Goal: Task Accomplishment & Management: Manage account settings

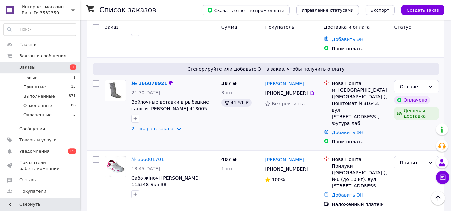
scroll to position [280, 0]
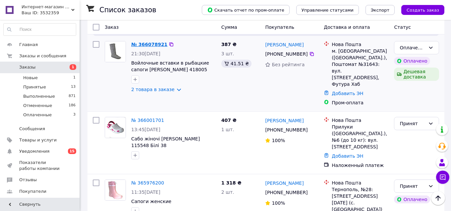
click at [148, 42] on link "№ 366078921" at bounding box center [149, 44] width 36 height 5
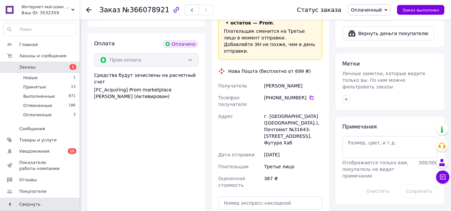
scroll to position [315, 0]
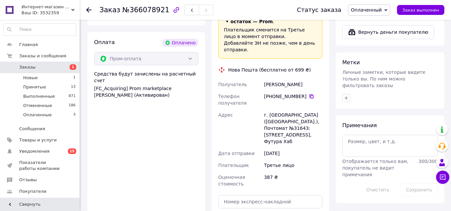
click at [309, 94] on icon at bounding box center [311, 96] width 5 height 5
drag, startPoint x: 308, startPoint y: 64, endPoint x: 264, endPoint y: 66, distance: 43.8
click at [264, 79] on div "[PERSON_NAME]" at bounding box center [293, 85] width 61 height 12
copy div "[PERSON_NAME]"
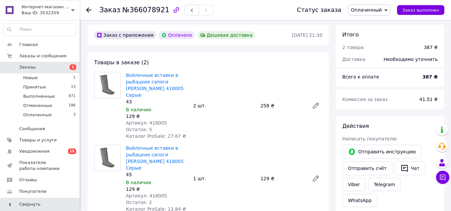
scroll to position [0, 0]
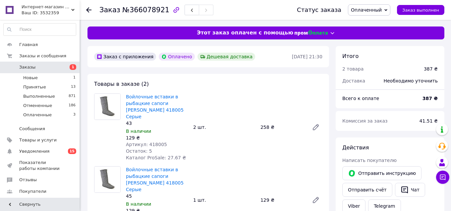
click at [157, 142] on span "Артикул: 418005" at bounding box center [146, 144] width 41 height 5
copy span "418005"
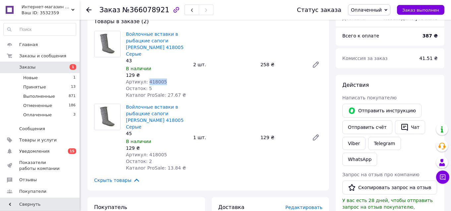
scroll to position [70, 0]
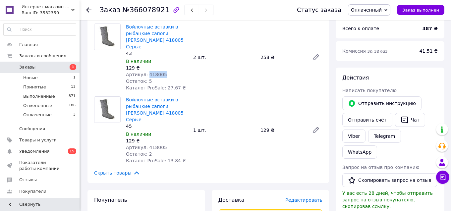
click at [154, 145] on span "Артикул: 418005" at bounding box center [146, 147] width 41 height 5
copy span "418005"
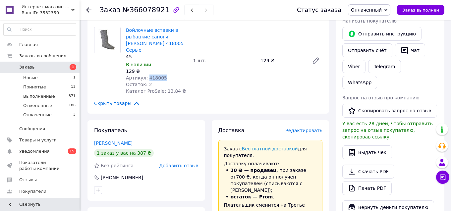
scroll to position [175, 0]
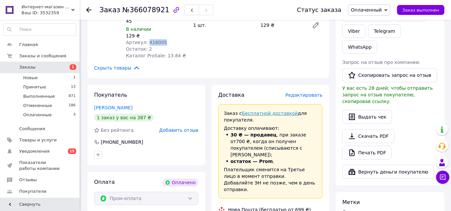
click at [288, 111] on link "Бесплатной доставкой" at bounding box center [270, 113] width 56 height 5
drag, startPoint x: 291, startPoint y: 93, endPoint x: 240, endPoint y: 93, distance: 50.4
click at [240, 104] on div "Заказ с Бесплатной доставкой для покупателя. Доставку оплачивают: 30 ₴ — продав…" at bounding box center [270, 151] width 104 height 94
copy p "Бесплатной доставкой д"
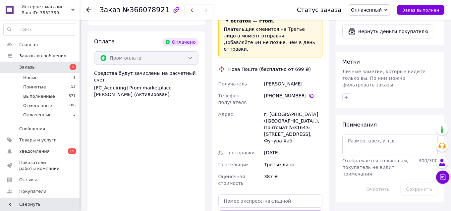
scroll to position [350, 0]
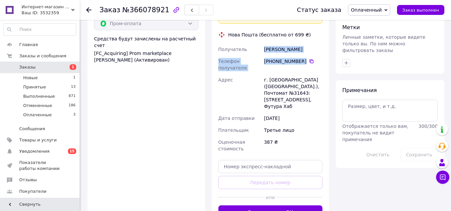
drag, startPoint x: 260, startPoint y: 26, endPoint x: 302, endPoint y: 46, distance: 46.4
click at [302, 46] on div "Получатель Маціброда Надія Телефон получателя [PHONE_NUMBER]   Адрес г. [GEOGRA…" at bounding box center [270, 98] width 107 height 111
copy div "Получатель Маціброда Надія Телефон получателя [PHONE_NUMBER]"
click at [268, 205] on button "Сгенерировать ЭН" at bounding box center [270, 211] width 104 height 13
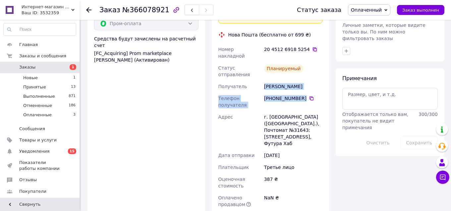
click at [313, 47] on icon at bounding box center [315, 49] width 4 height 4
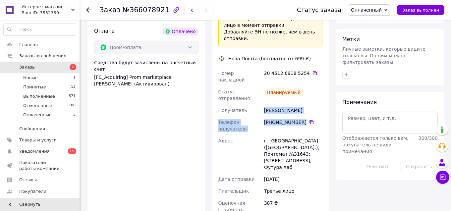
scroll to position [280, 0]
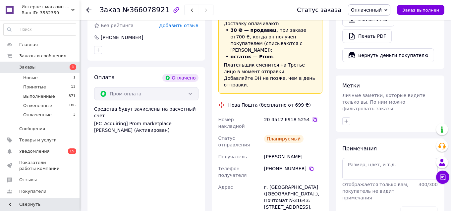
click at [312, 117] on icon at bounding box center [314, 119] width 5 height 5
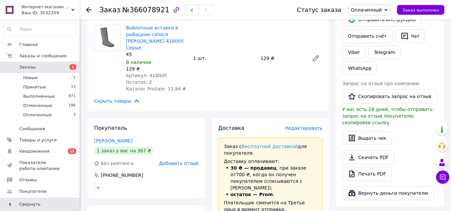
scroll to position [140, 0]
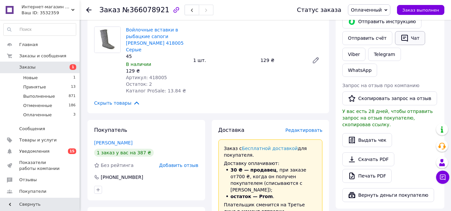
click at [406, 37] on button "Чат" at bounding box center [410, 38] width 30 height 14
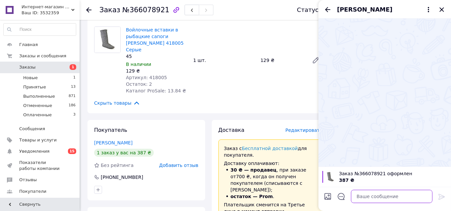
click at [363, 198] on textarea at bounding box center [392, 196] width 82 height 13
type textarea "Ваше замовлення прийнято"
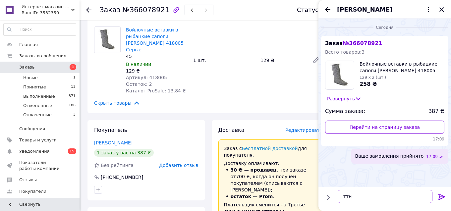
paste textarea "20451269185254"
type textarea "ттн 20451269185254"
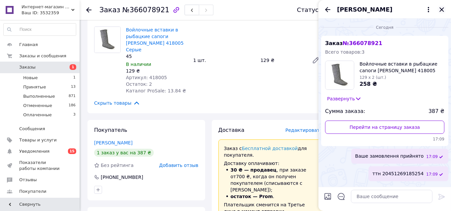
click at [442, 11] on icon "Закрыть" at bounding box center [441, 9] width 4 height 4
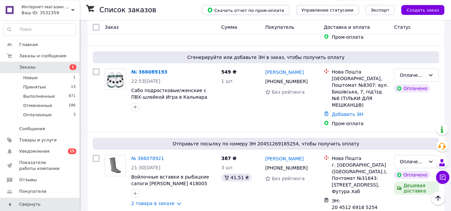
scroll to position [210, 0]
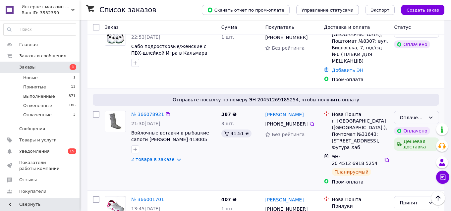
click at [430, 117] on icon at bounding box center [431, 118] width 4 height 2
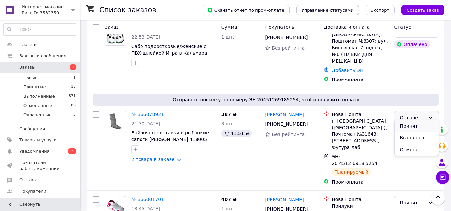
click at [410, 125] on li "Принят" at bounding box center [417, 126] width 44 height 12
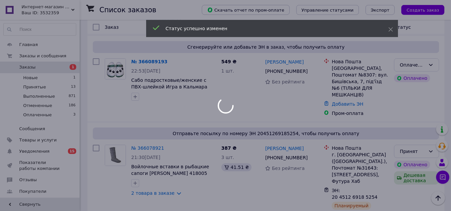
scroll to position [175, 0]
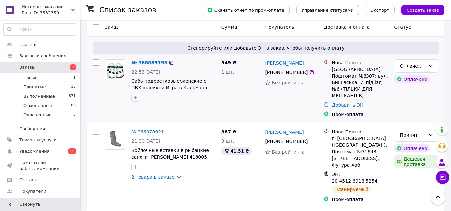
click at [144, 60] on link "№ 366089193" at bounding box center [149, 62] width 36 height 5
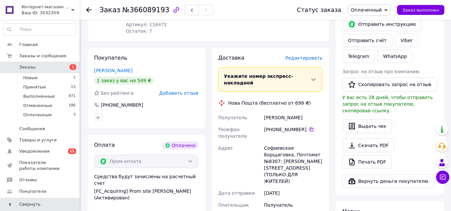
scroll to position [161, 0]
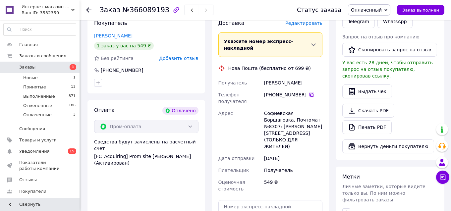
click at [310, 93] on icon at bounding box center [312, 95] width 4 height 4
drag, startPoint x: 305, startPoint y: 66, endPoint x: 263, endPoint y: 69, distance: 41.5
click at [263, 77] on div "[PERSON_NAME]" at bounding box center [293, 83] width 61 height 12
copy div "[PERSON_NAME]"
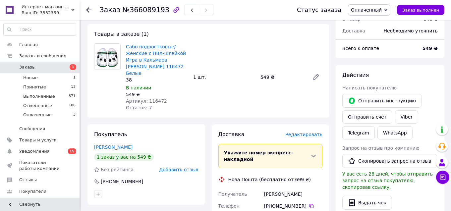
scroll to position [22, 0]
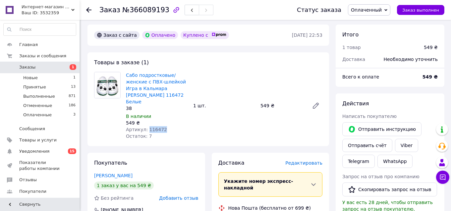
drag, startPoint x: 163, startPoint y: 121, endPoint x: 146, endPoint y: 121, distance: 16.9
click at [146, 126] on div "Артикул: 116472" at bounding box center [157, 129] width 62 height 7
copy span "116472"
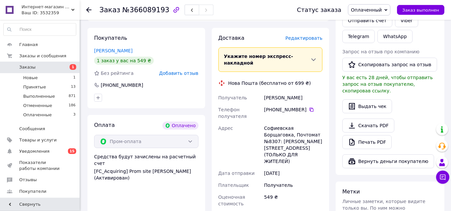
scroll to position [161, 0]
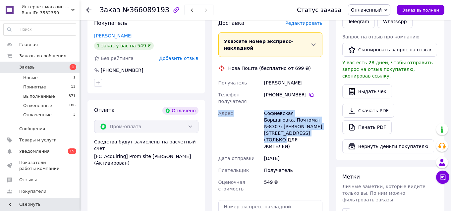
drag, startPoint x: 262, startPoint y: 67, endPoint x: 312, endPoint y: 121, distance: 73.6
click at [312, 121] on div "Получатель [PERSON_NAME] Телефон получателя [PHONE_NUMBER]   [PERSON_NAME] Борщ…" at bounding box center [270, 136] width 107 height 118
copy div "Адрес [STREET_ADDRESS]: [PERSON_NAME][STREET_ADDRESS] (ТОЛЬКО ДЛЯ ЖИТЕЛЕЙ)"
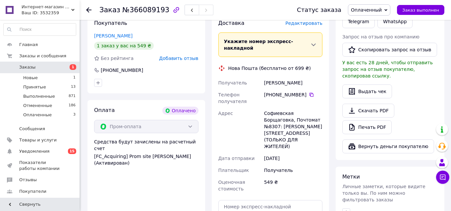
click at [314, 176] on div "549 ₴" at bounding box center [293, 185] width 61 height 19
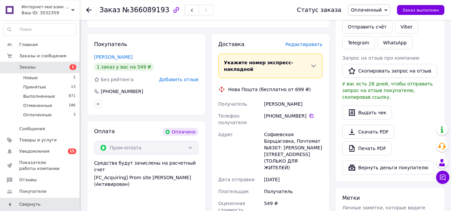
scroll to position [127, 0]
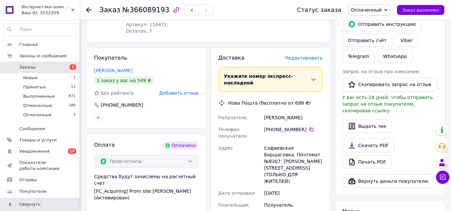
click at [371, 7] on span "Оплаченный" at bounding box center [366, 9] width 31 height 5
click at [367, 24] on li "Принят" at bounding box center [369, 23] width 42 height 10
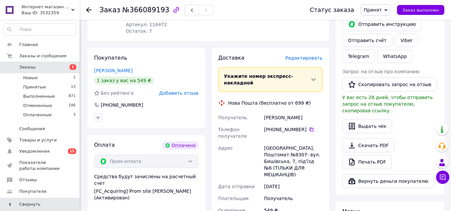
scroll to position [91, 0]
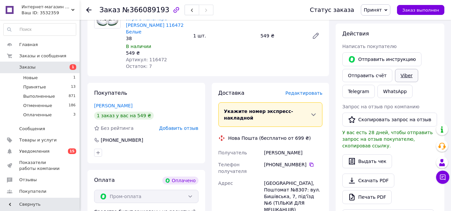
click at [400, 73] on link "Viber" at bounding box center [406, 75] width 23 height 13
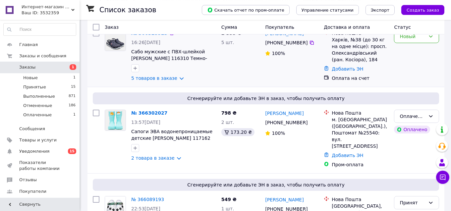
scroll to position [70, 0]
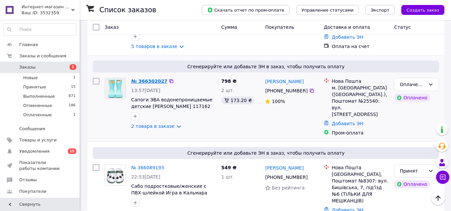
click at [148, 82] on link "№ 366302027" at bounding box center [149, 81] width 36 height 5
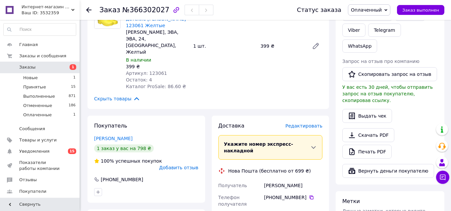
scroll to position [175, 0]
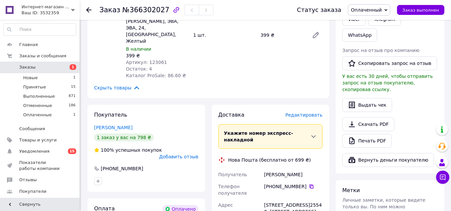
click at [310, 185] on icon at bounding box center [312, 187] width 4 height 4
drag, startPoint x: 302, startPoint y: 152, endPoint x: 262, endPoint y: 155, distance: 40.2
click at [262, 169] on div "Получатель [PERSON_NAME] Телефон получателя [PHONE_NUMBER]   Адрес [STREET_ADDR…" at bounding box center [270, 214] width 107 height 91
copy div "Получатель [PERSON_NAME]"
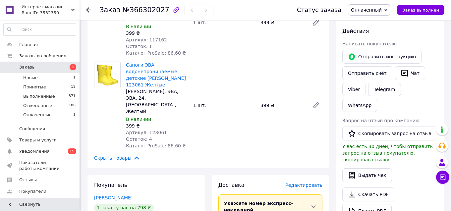
scroll to position [70, 0]
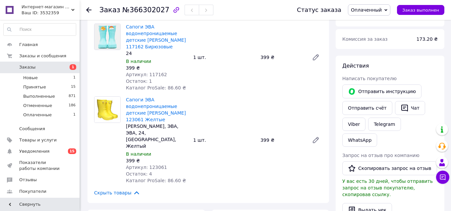
click at [159, 74] on span "Артикул: 117162" at bounding box center [146, 74] width 41 height 5
copy span "117162"
drag, startPoint x: 161, startPoint y: 118, endPoint x: 142, endPoint y: 120, distance: 18.7
click at [142, 120] on span "Сапоги ЭВА водонепроницаемые детские [PERSON_NAME] 123061 Желтые" at bounding box center [157, 109] width 62 height 27
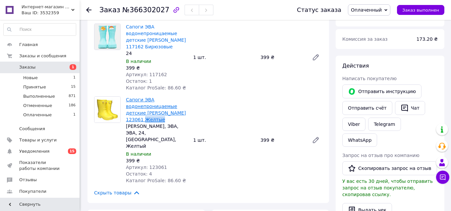
click at [137, 118] on link "Сапоги ЭВА водонепроницаемые детские [PERSON_NAME] 123061 Желтые" at bounding box center [156, 109] width 60 height 25
drag, startPoint x: 129, startPoint y: 119, endPoint x: 141, endPoint y: 121, distance: 11.7
click at [141, 121] on div "Сапоги ЭВА водонепроницаемые детские [PERSON_NAME] 123061 Желтые [PERSON_NAME],…" at bounding box center [156, 140] width 67 height 90
click at [207, 107] on div "Сапоги ЭВА водонепроницаемые детские [PERSON_NAME] 123061 Желтые [PERSON_NAME],…" at bounding box center [224, 140] width 202 height 90
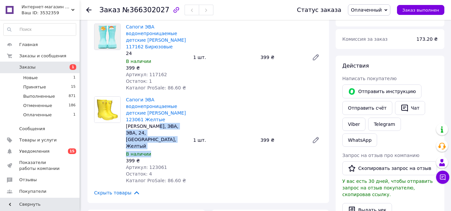
drag, startPoint x: 181, startPoint y: 140, endPoint x: 151, endPoint y: 126, distance: 32.5
click at [151, 126] on div "Сапоги ЭВА водонепроницаемые детские [PERSON_NAME] 123061 Желтые [PERSON_NAME],…" at bounding box center [156, 140] width 67 height 90
drag, startPoint x: 172, startPoint y: 138, endPoint x: 173, endPoint y: 134, distance: 4.0
click at [173, 137] on div "Сапоги ЭВА водонепроницаемые детские [PERSON_NAME] 123061 Желтые [PERSON_NAME],…" at bounding box center [156, 140] width 67 height 90
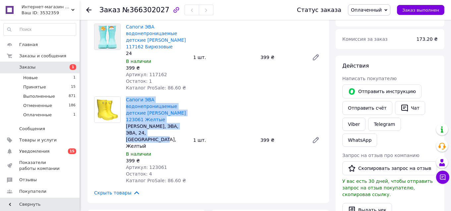
drag, startPoint x: 169, startPoint y: 135, endPoint x: 126, endPoint y: 102, distance: 54.6
click at [126, 102] on div "Сапоги ЭВА водонепроницаемые детские [PERSON_NAME] 123061 Желтые [PERSON_NAME],…" at bounding box center [156, 140] width 67 height 90
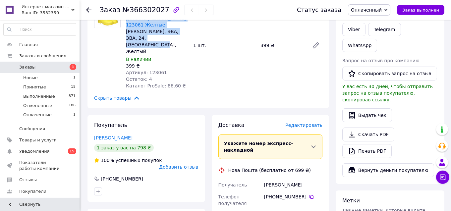
scroll to position [175, 0]
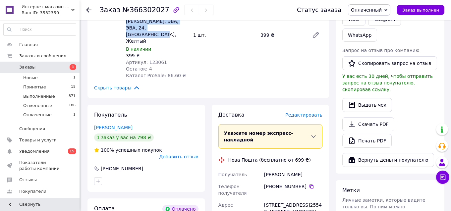
drag, startPoint x: 258, startPoint y: 142, endPoint x: 308, endPoint y: 204, distance: 79.6
click at [308, 204] on div "[STREET_ADDRESS]25540: [STREET_ADDRESS]" at bounding box center [293, 208] width 61 height 19
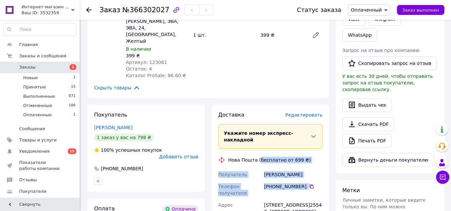
drag, startPoint x: 308, startPoint y: 204, endPoint x: 256, endPoint y: 140, distance: 82.5
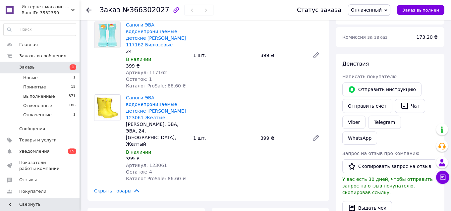
scroll to position [70, 0]
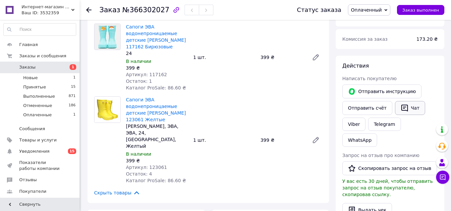
click at [413, 106] on button "Чат" at bounding box center [410, 108] width 30 height 14
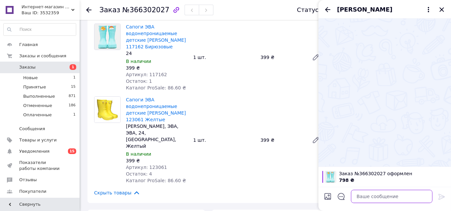
click at [378, 199] on textarea at bounding box center [392, 196] width 82 height 13
type textarea "Ваше замовлення прийнято"
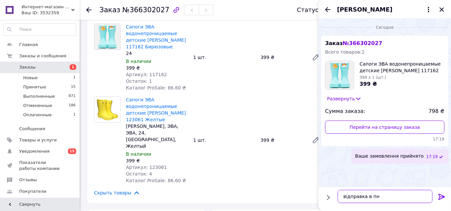
type textarea "відправка в [GEOGRAPHIC_DATA]"
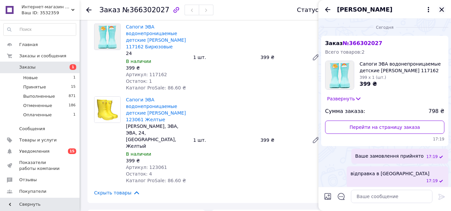
click at [439, 10] on icon "Закрыть" at bounding box center [442, 10] width 8 height 8
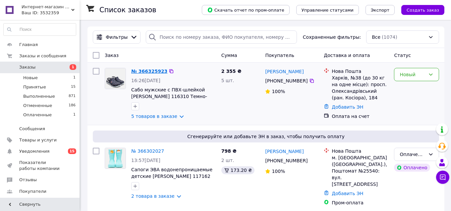
click at [141, 71] on link "№ 366325923" at bounding box center [149, 71] width 36 height 5
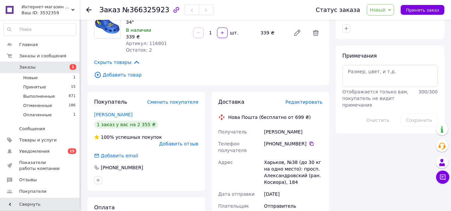
scroll to position [315, 0]
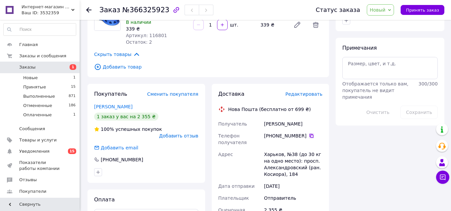
click at [310, 134] on icon at bounding box center [312, 136] width 4 height 4
drag, startPoint x: 314, startPoint y: 99, endPoint x: 263, endPoint y: 100, distance: 50.4
click at [263, 118] on div "[PERSON_NAME]" at bounding box center [293, 124] width 61 height 12
drag, startPoint x: 312, startPoint y: 96, endPoint x: 262, endPoint y: 97, distance: 50.0
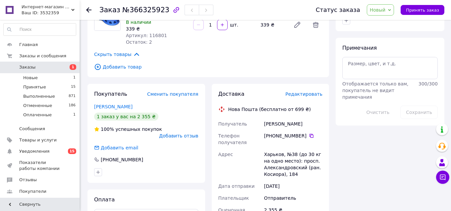
click at [262, 118] on div "Получатель [PERSON_NAME] Телефон получателя [PHONE_NUMBER]   [PERSON_NAME], №38…" at bounding box center [270, 170] width 107 height 105
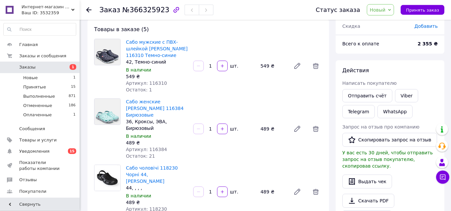
scroll to position [35, 0]
click at [159, 81] on span "Артикул: 116310" at bounding box center [146, 83] width 41 height 5
click at [158, 147] on span "Артикул: 116384" at bounding box center [146, 149] width 41 height 5
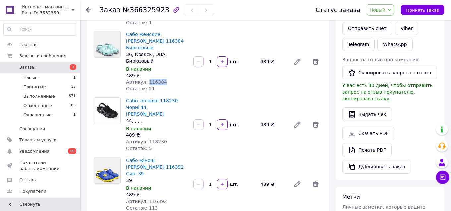
scroll to position [105, 0]
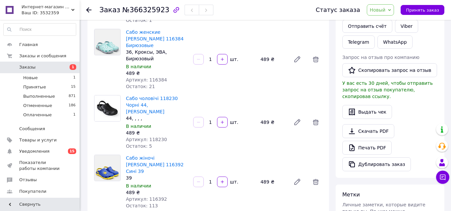
click at [157, 137] on span "Артикул: 118230" at bounding box center [146, 139] width 41 height 5
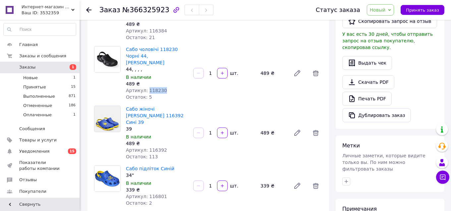
scroll to position [175, 0]
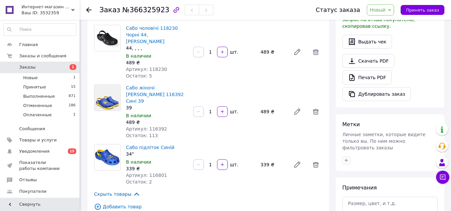
click at [160, 126] on span "Артикул: 116392" at bounding box center [146, 128] width 41 height 5
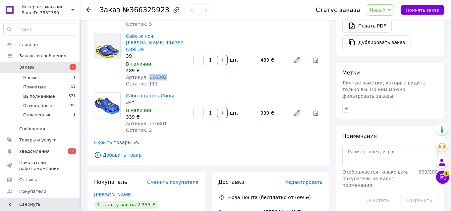
scroll to position [245, 0]
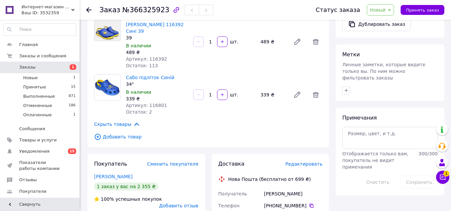
click at [157, 103] on span "Артикул: 116801" at bounding box center [146, 105] width 41 height 5
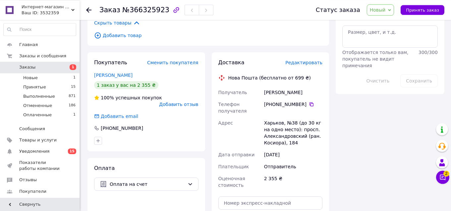
scroll to position [350, 0]
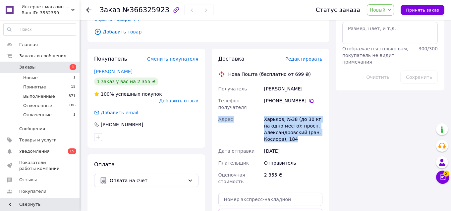
drag, startPoint x: 257, startPoint y: 46, endPoint x: 317, endPoint y: 110, distance: 87.2
click at [317, 110] on div "Доставка Редактировать Нова Пошта (бесплатно от 699 ₴) Получатель [PERSON_NAME]…" at bounding box center [270, 153] width 104 height 196
click at [317, 113] on div "Харьков, №38 (до 30 кг на одно место): просп. Александровский (ран. Косиора), 1…" at bounding box center [293, 129] width 61 height 32
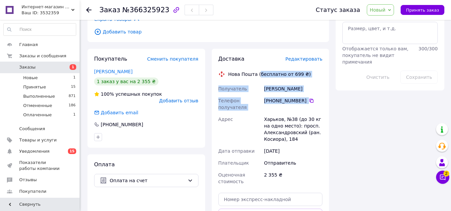
drag, startPoint x: 316, startPoint y: 114, endPoint x: 257, endPoint y: 49, distance: 88.2
click at [257, 55] on div "Доставка Редактировать Нова Пошта (бесплатно от 699 ₴) Получатель [PERSON_NAME]…" at bounding box center [270, 153] width 104 height 196
click at [318, 113] on div "Харьков, №38 (до 30 кг на одно место): просп. Александровский (ран. Косиора), 1…" at bounding box center [293, 129] width 61 height 32
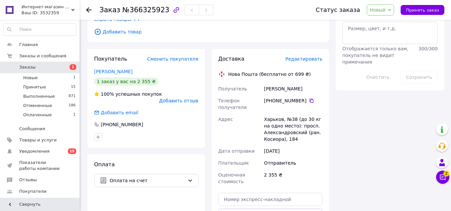
click at [383, 11] on span "Новый" at bounding box center [378, 9] width 16 height 5
click at [383, 25] on li "Принят" at bounding box center [384, 23] width 35 height 10
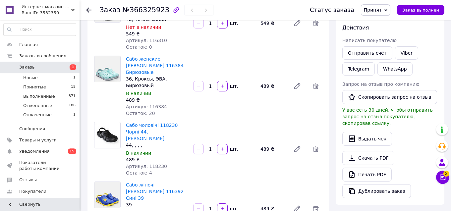
scroll to position [70, 0]
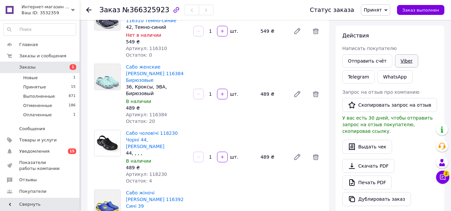
click at [398, 63] on link "Viber" at bounding box center [406, 60] width 23 height 13
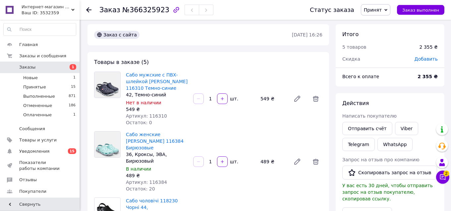
scroll to position [0, 0]
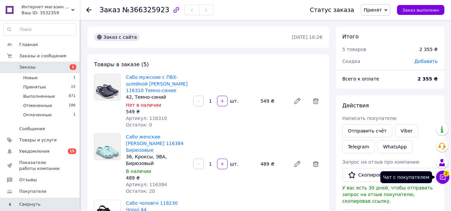
click at [441, 178] on icon at bounding box center [442, 177] width 7 height 7
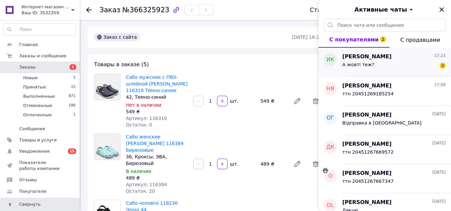
click at [375, 64] on div "А жовті теж? 2" at bounding box center [393, 66] width 103 height 11
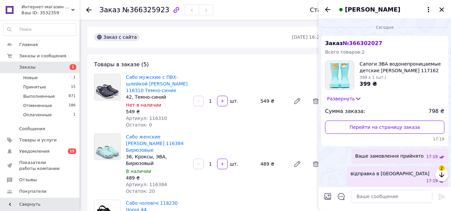
scroll to position [44, 0]
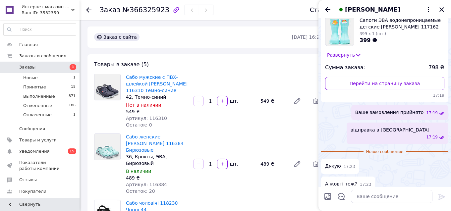
click at [345, 56] on button "Развернуть" at bounding box center [344, 54] width 38 height 7
click at [345, 56] on button "Свернуть" at bounding box center [341, 54] width 33 height 7
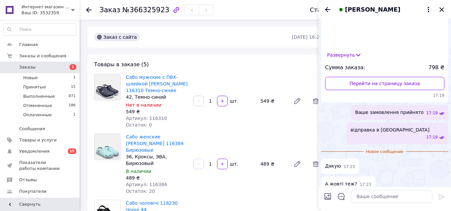
scroll to position [44, 0]
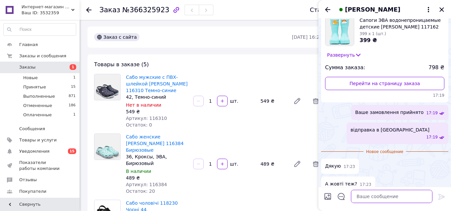
click at [368, 199] on textarea at bounding box center [392, 196] width 82 height 13
type textarea "так"
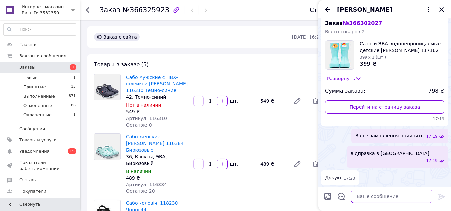
scroll to position [0, 0]
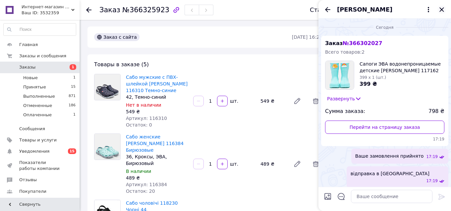
click at [441, 7] on icon "Закрыть" at bounding box center [442, 10] width 8 height 8
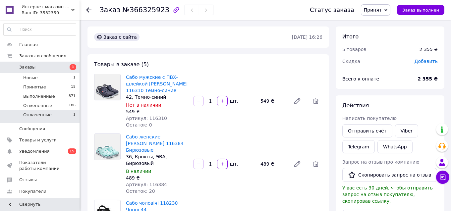
click at [37, 117] on span "Оплаченные" at bounding box center [37, 115] width 28 height 6
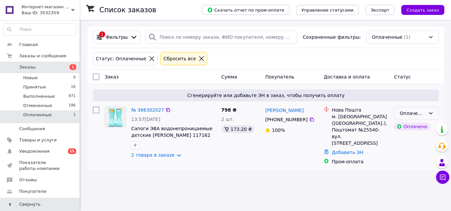
click at [430, 114] on icon at bounding box center [430, 113] width 5 height 5
click at [407, 127] on li "Принят" at bounding box center [417, 127] width 44 height 12
click at [33, 67] on span "Заказы" at bounding box center [27, 67] width 16 height 6
